Goal: Information Seeking & Learning: Learn about a topic

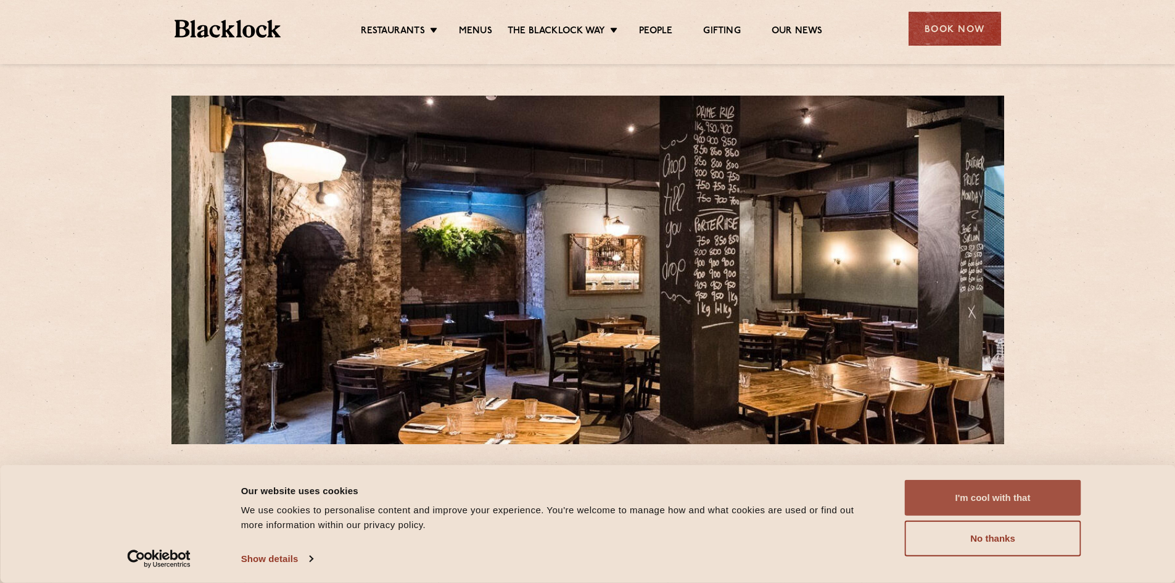
click at [1003, 500] on button "I'm cool with that" at bounding box center [993, 498] width 176 height 36
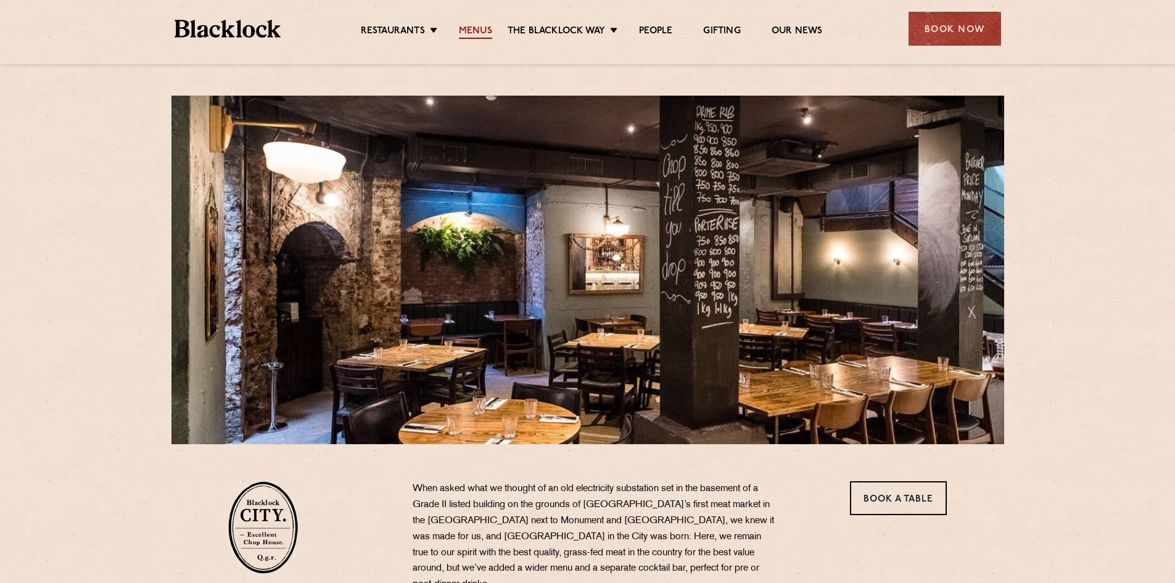
click at [482, 36] on link "Menus" at bounding box center [475, 32] width 33 height 14
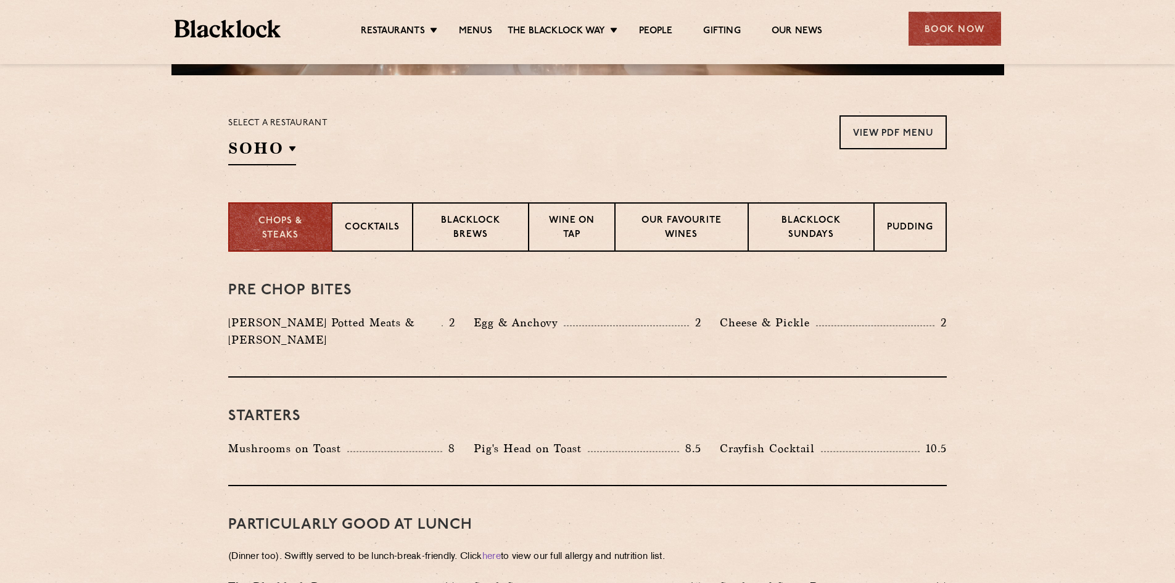
scroll to position [370, 0]
click at [299, 144] on div "Select a restaurant SOHO Soho Birmingham City Shoreditch Covent Garden Canary W…" at bounding box center [277, 139] width 99 height 50
click at [297, 144] on div "Select a restaurant SOHO Soho Birmingham City Shoreditch Covent Garden Canary W…" at bounding box center [277, 139] width 99 height 50
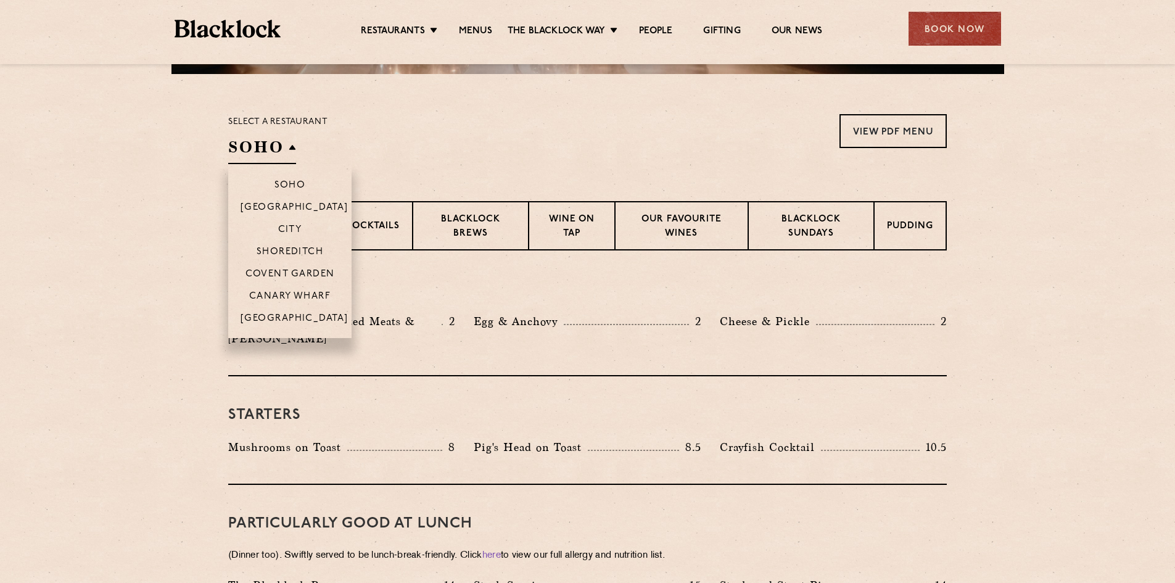
click at [293, 149] on h2 "SOHO" at bounding box center [262, 150] width 68 height 28
click at [288, 224] on li "City" at bounding box center [289, 229] width 123 height 22
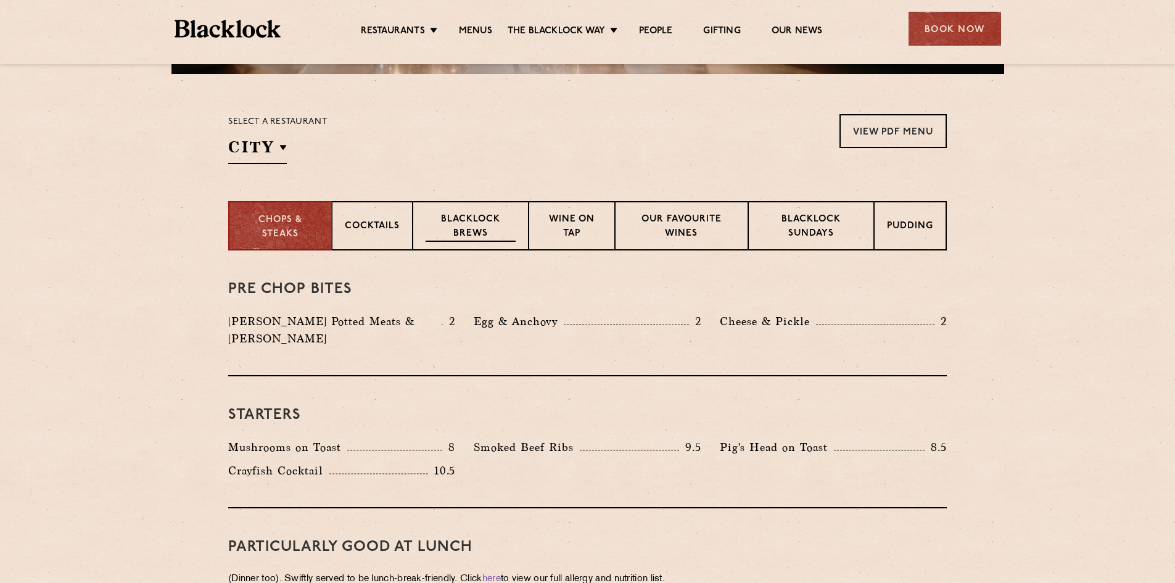
click at [463, 230] on p "Blacklock Brews" at bounding box center [471, 227] width 90 height 29
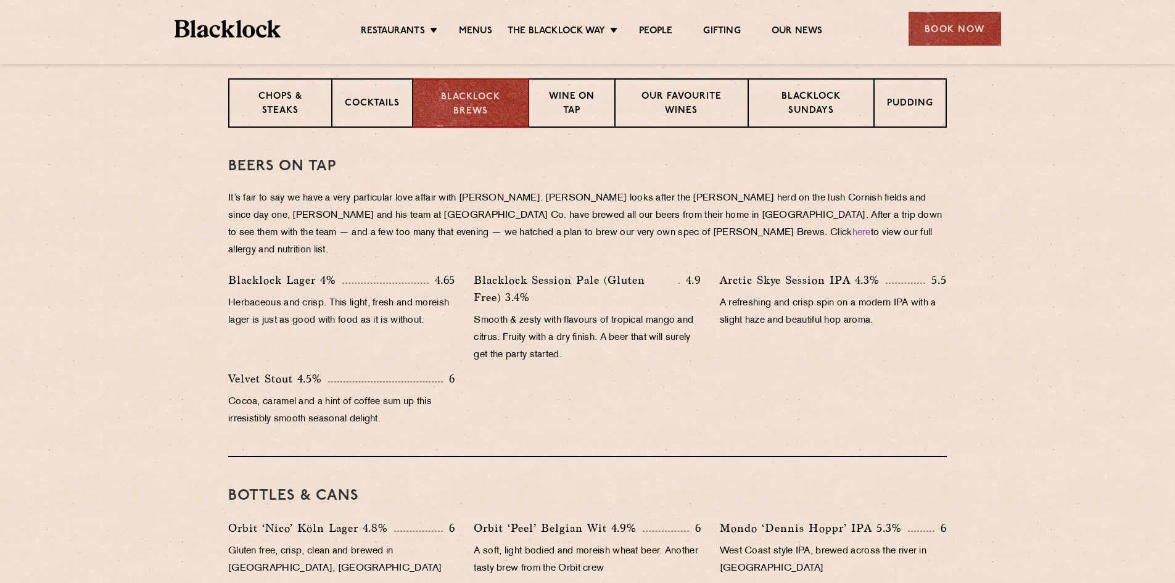
scroll to position [494, 0]
click at [279, 96] on p "Chops & Steaks" at bounding box center [279, 103] width 77 height 29
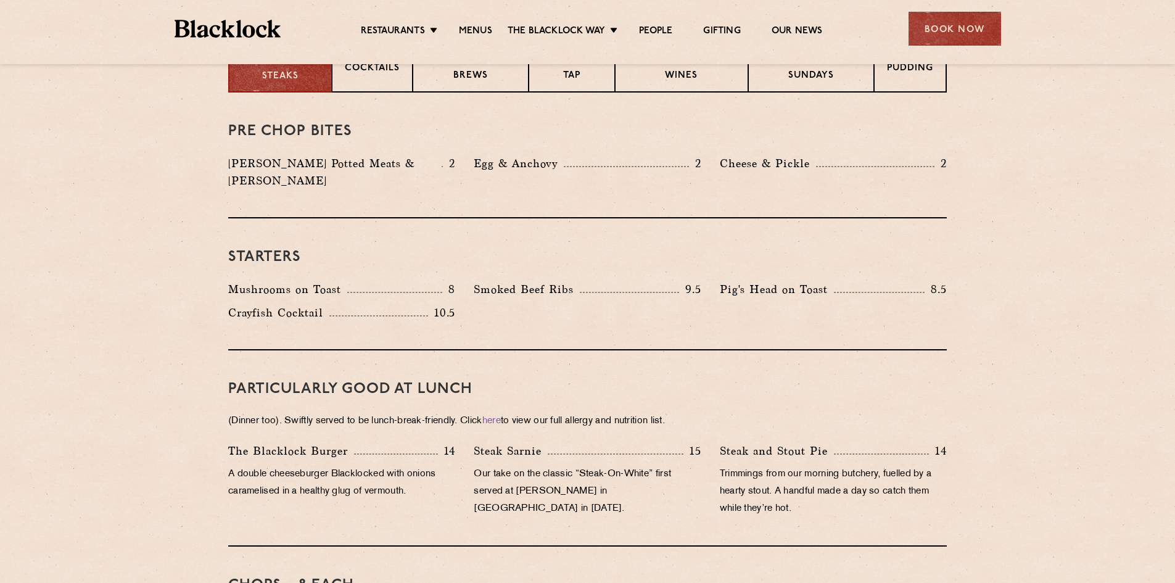
scroll to position [555, 0]
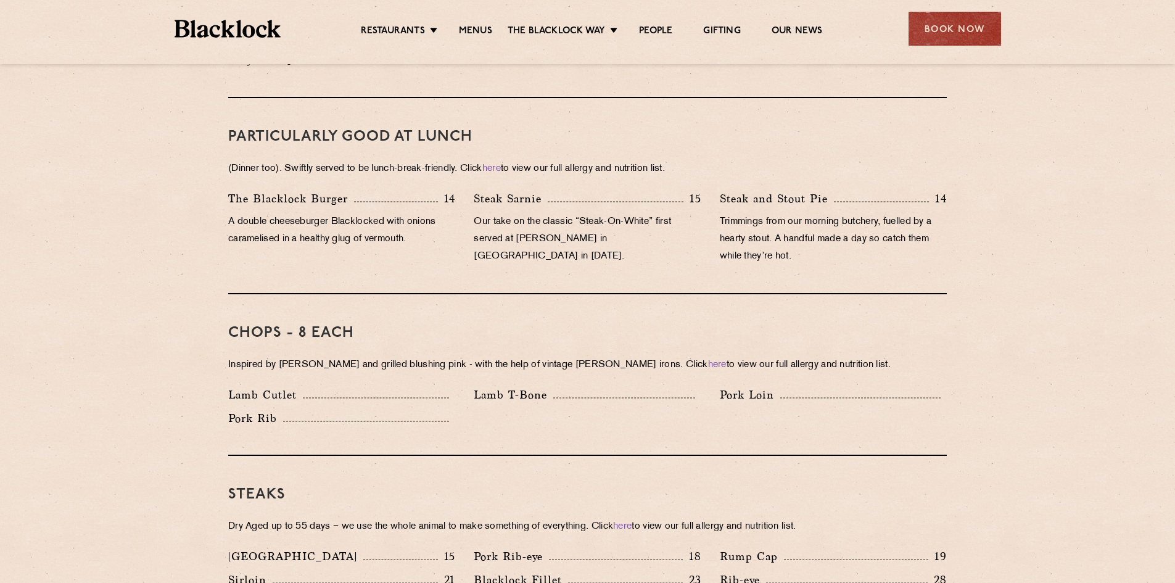
scroll to position [802, 0]
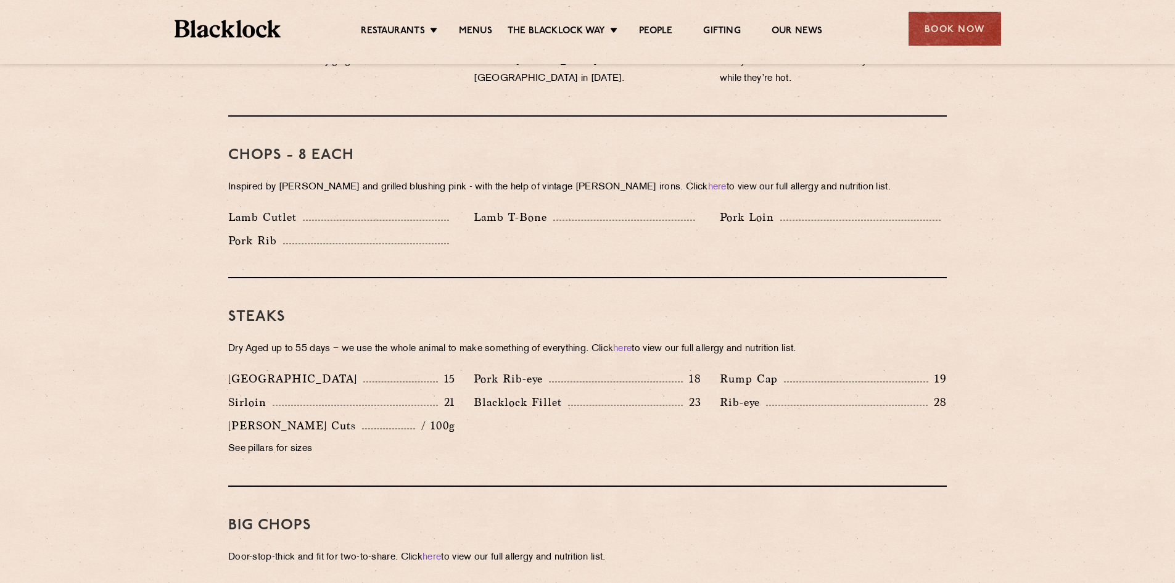
scroll to position [987, 0]
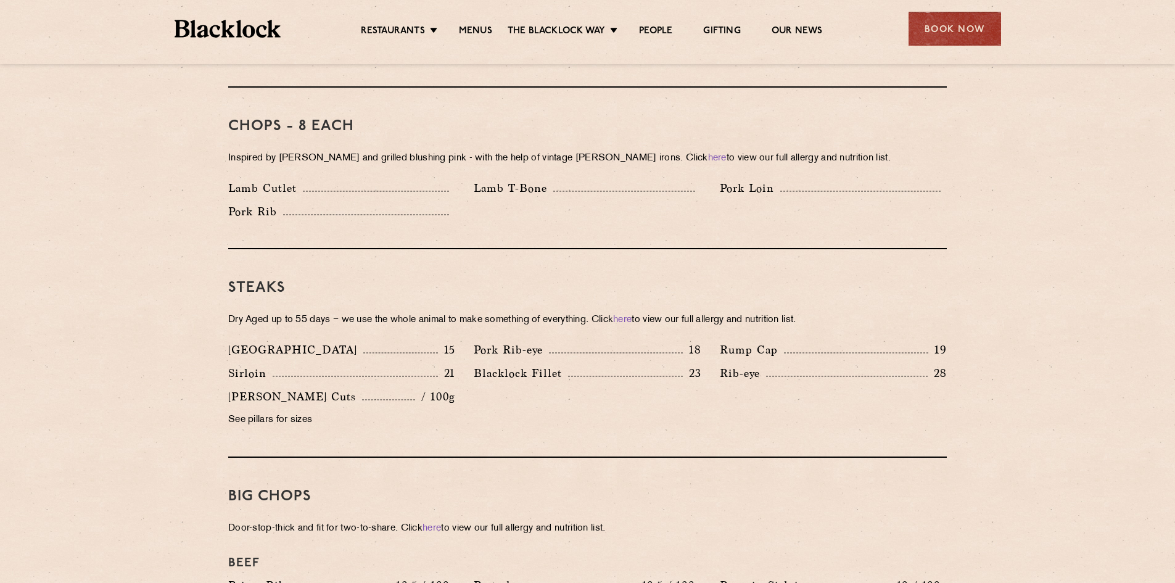
click at [151, 180] on section "Pre Chop Bites Blacklock Potted Meats & Kimchi 2 Egg & Anchovy 2 Cheese & Pickl…" at bounding box center [587, 525] width 1175 height 1782
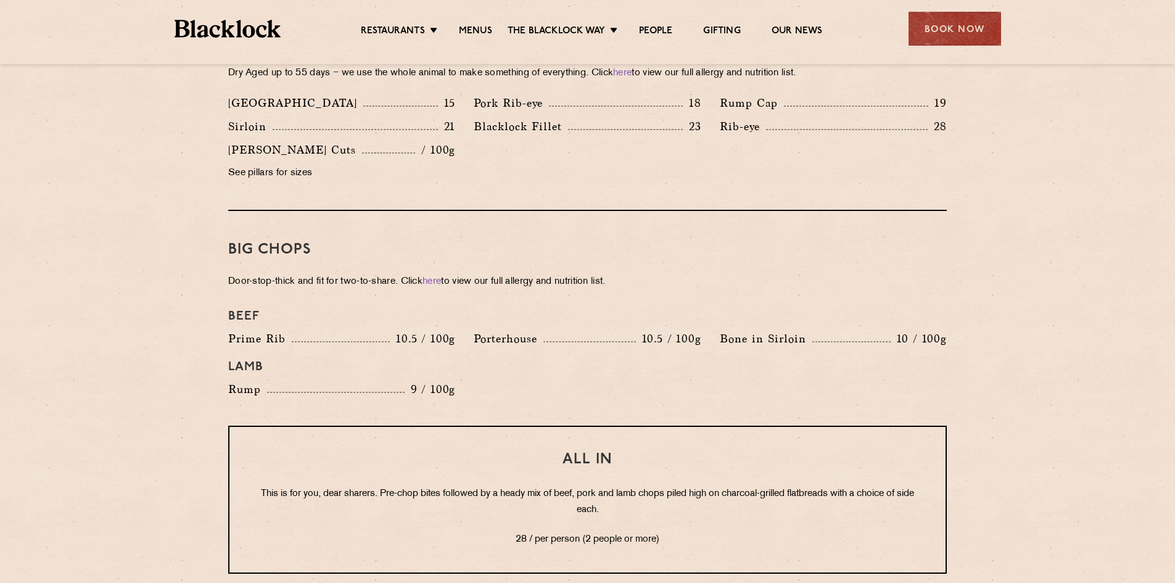
scroll to position [1296, 0]
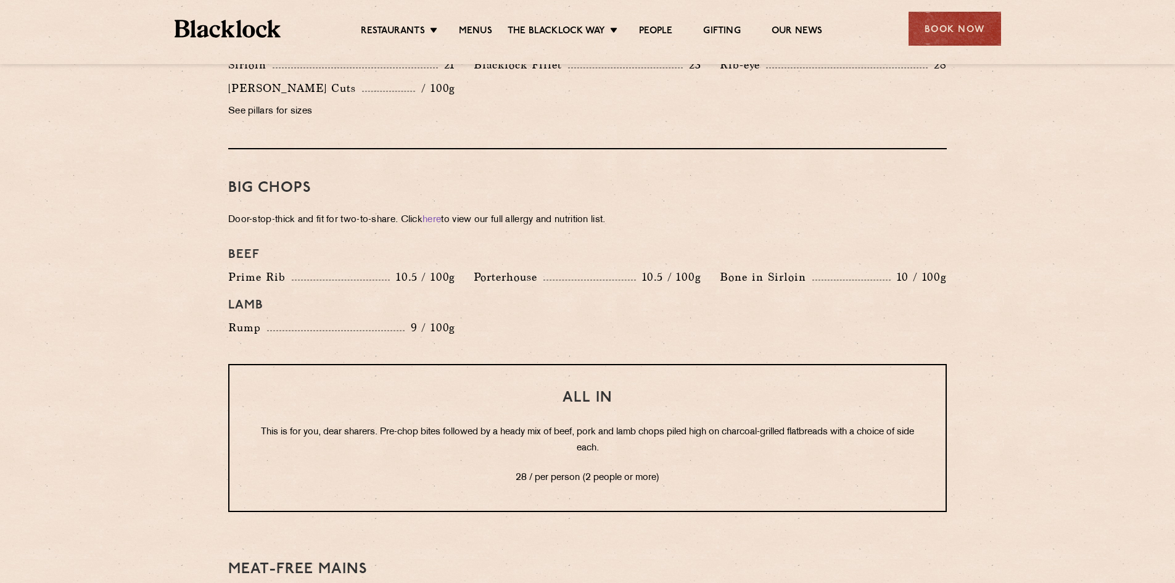
click at [152, 177] on section "Pre Chop Bites Blacklock Potted Meats & Kimchi 2 Egg & Anchovy 2 Cheese & Pickl…" at bounding box center [587, 216] width 1175 height 1782
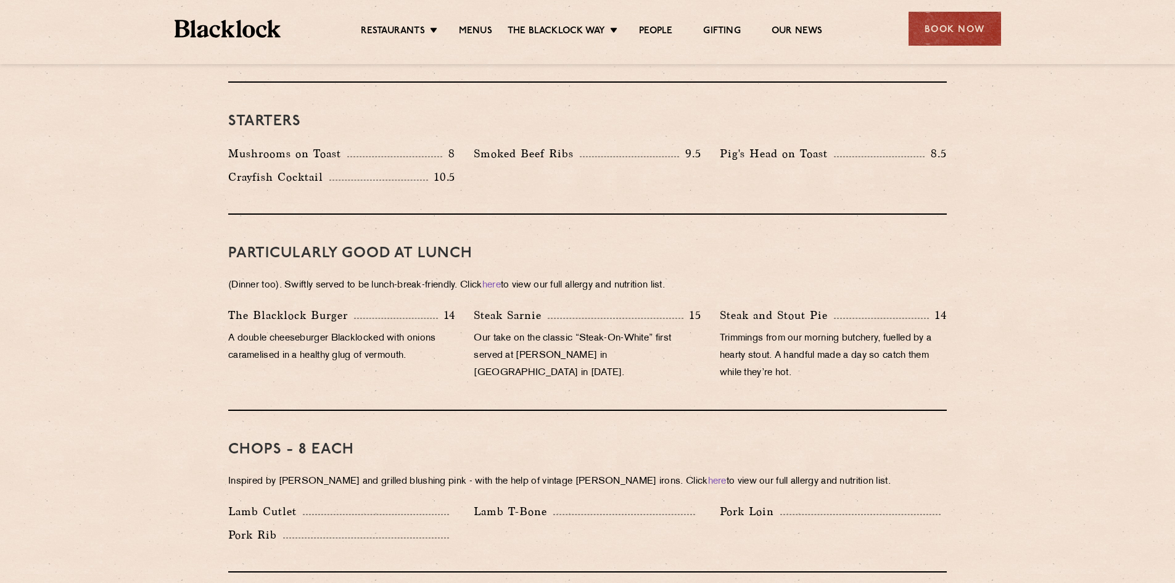
scroll to position [679, 0]
